Goal: Task Accomplishment & Management: Manage account settings

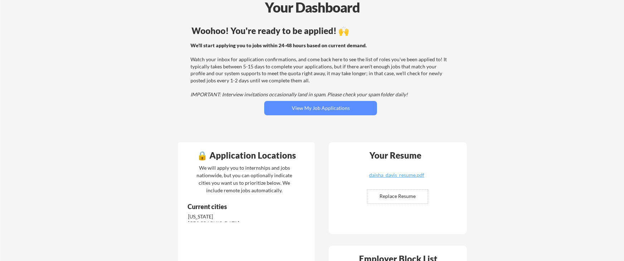
scroll to position [95, 0]
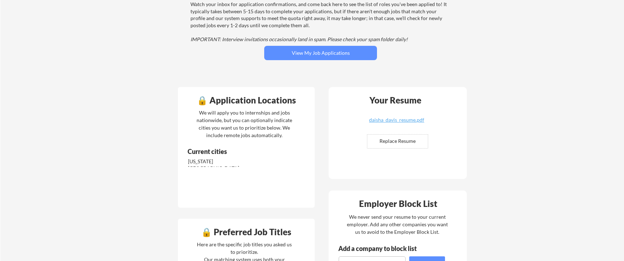
click at [202, 103] on div "🔒 Application Locations" at bounding box center [246, 100] width 133 height 9
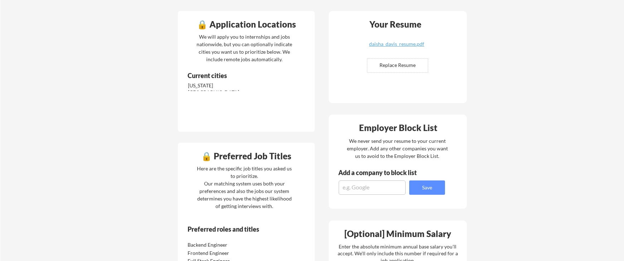
click at [207, 161] on div "🔒 Preferred Job Titles" at bounding box center [246, 157] width 133 height 11
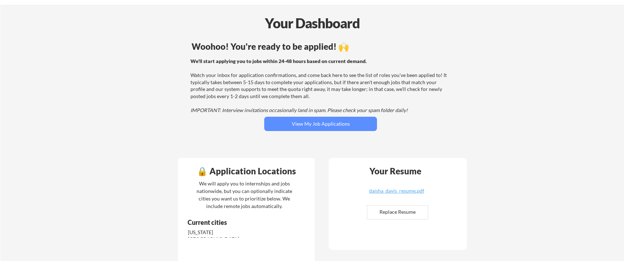
scroll to position [0, 0]
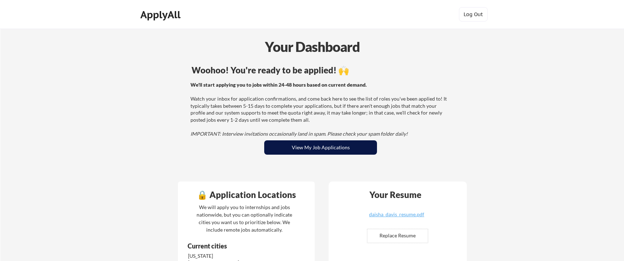
click at [319, 147] on button "View My Job Applications" at bounding box center [320, 147] width 113 height 14
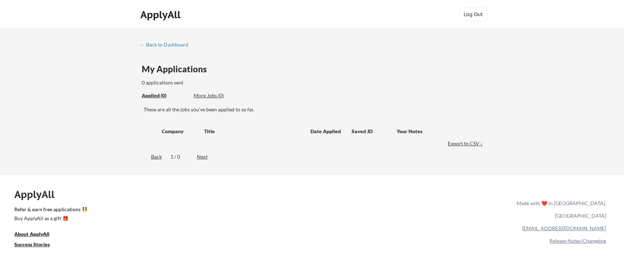
click at [268, 183] on div "ApplyAll Refer & earn free applications 👯‍♀️ Buy ApplyAll as a gift 🎁 About App…" at bounding box center [312, 233] width 624 height 111
click at [157, 157] on div "Back" at bounding box center [151, 156] width 22 height 7
click at [203, 157] on div "Next" at bounding box center [206, 156] width 19 height 7
click at [148, 44] on div "← Back to Dashboard" at bounding box center [167, 44] width 54 height 5
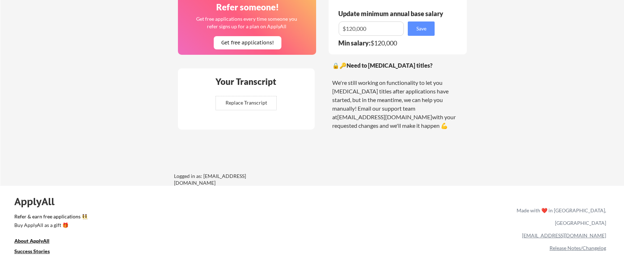
scroll to position [483, 0]
drag, startPoint x: 262, startPoint y: 179, endPoint x: 211, endPoint y: 167, distance: 52.5
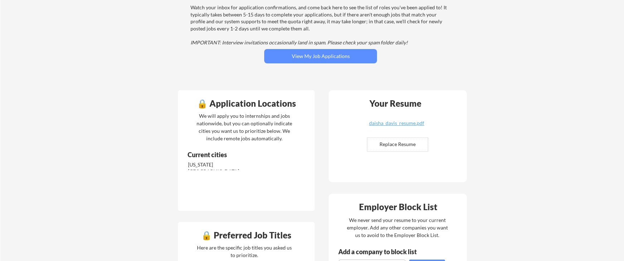
scroll to position [0, 0]
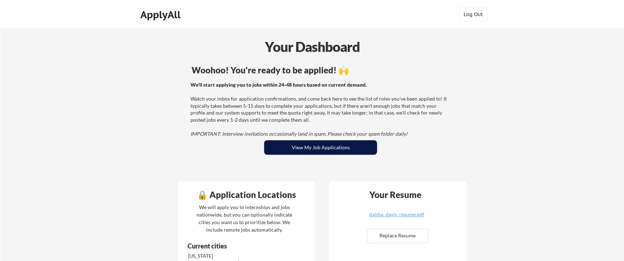
click at [303, 152] on button "View My Job Applications" at bounding box center [320, 147] width 113 height 14
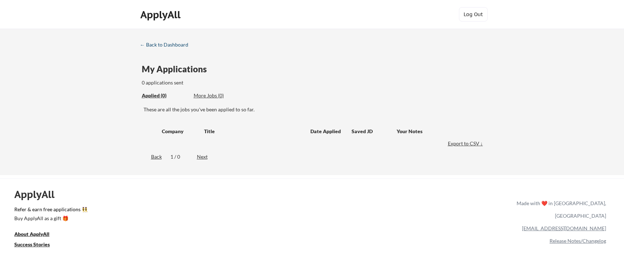
click at [156, 47] on div "← Back to Dashboard" at bounding box center [167, 44] width 54 height 5
